Goal: Register for event/course

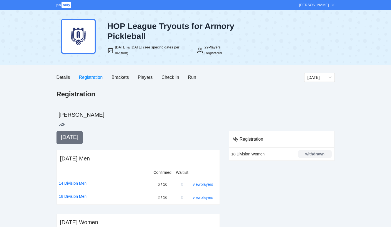
scroll to position [35, 0]
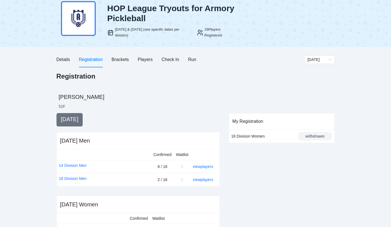
scroll to position [7, 0]
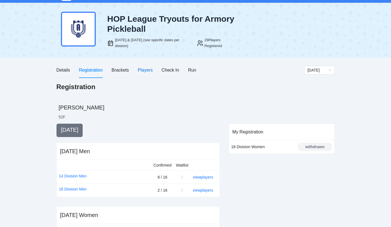
click at [150, 72] on div "Players" at bounding box center [145, 70] width 15 height 7
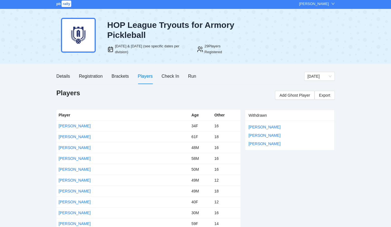
scroll to position [0, 0]
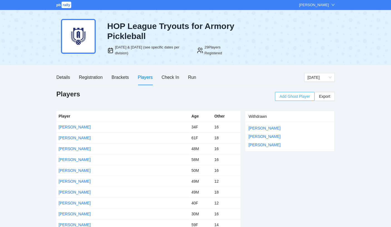
click at [288, 99] on span "Add Ghost Player" at bounding box center [295, 96] width 31 height 6
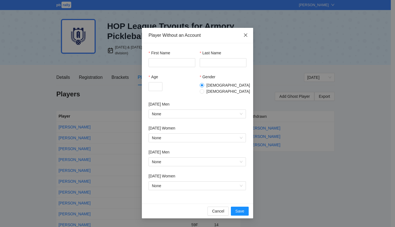
click at [246, 36] on icon "close" at bounding box center [245, 34] width 3 height 3
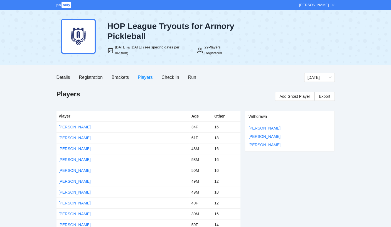
click at [289, 97] on span "Add Ghost Player" at bounding box center [295, 96] width 31 height 6
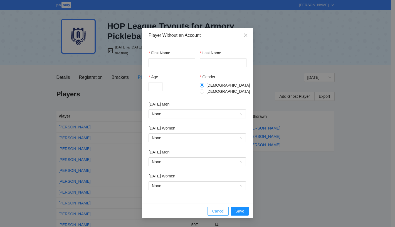
click at [221, 208] on span "Cancel" at bounding box center [218, 211] width 12 height 6
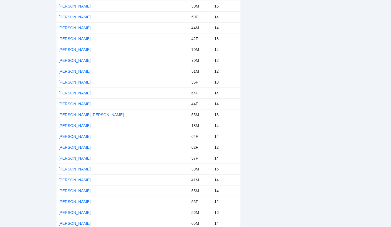
scroll to position [208, 0]
